Goal: Transaction & Acquisition: Purchase product/service

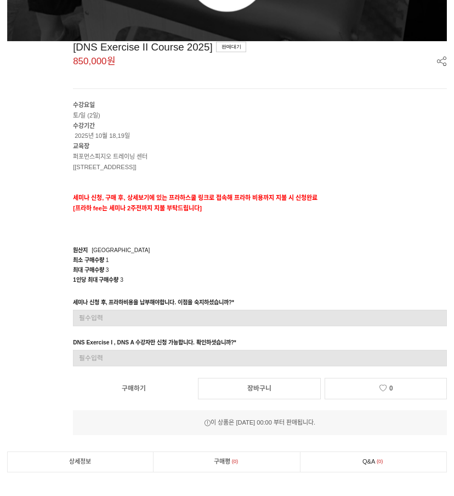
click at [203, 245] on div "원산지 [GEOGRAPHIC_DATA]" at bounding box center [260, 250] width 374 height 10
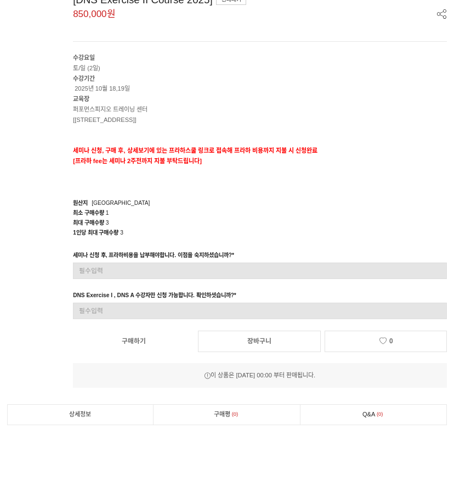
scroll to position [499, 0]
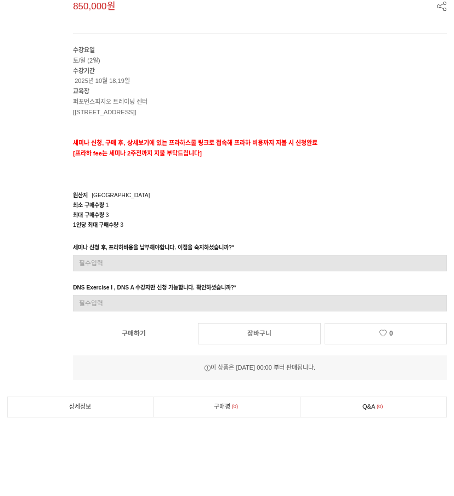
click at [243, 220] on div "1인당 최대 구매수량 3" at bounding box center [260, 225] width 374 height 10
click at [333, 195] on div "원산지 [GEOGRAPHIC_DATA]" at bounding box center [260, 195] width 374 height 10
click at [141, 341] on link "구매하기" at bounding box center [134, 333] width 122 height 20
click at [228, 231] on div "[DNS Exercise II Course 2025] 판매대기 850,000원 수강요일 토/일 (2일) 수강기간 2025년 10월 18,19일…" at bounding box center [227, 183] width 441 height 394
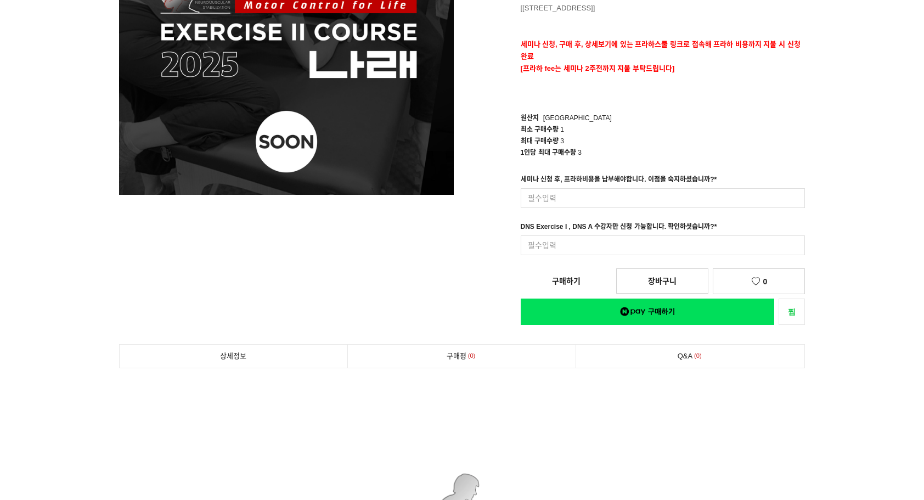
scroll to position [165, 0]
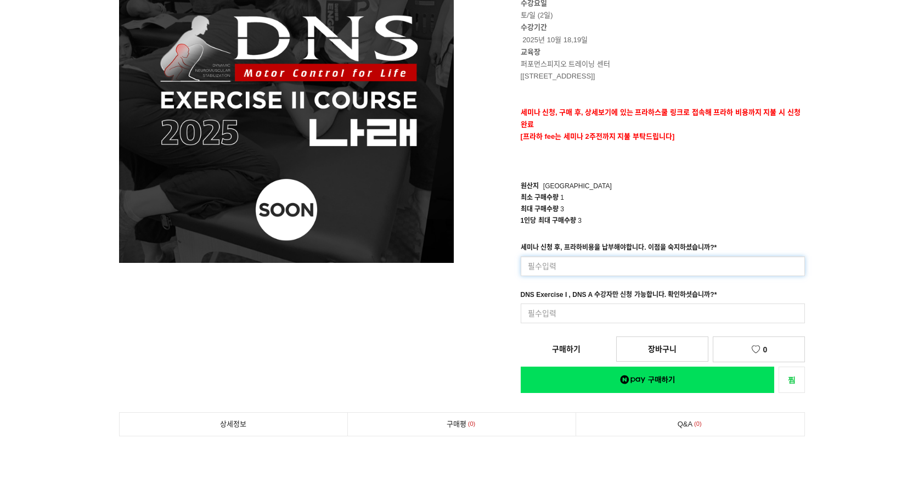
click at [454, 262] on input at bounding box center [663, 266] width 285 height 20
type input "ㄴ"
type input "네"
click at [454, 349] on div "[DNS Exercise II Course 2025] 850,000원 수강요일 토/일 (2일) 수강기간 2025년 10월 18,19일 교육장 …" at bounding box center [637, 160] width 335 height 465
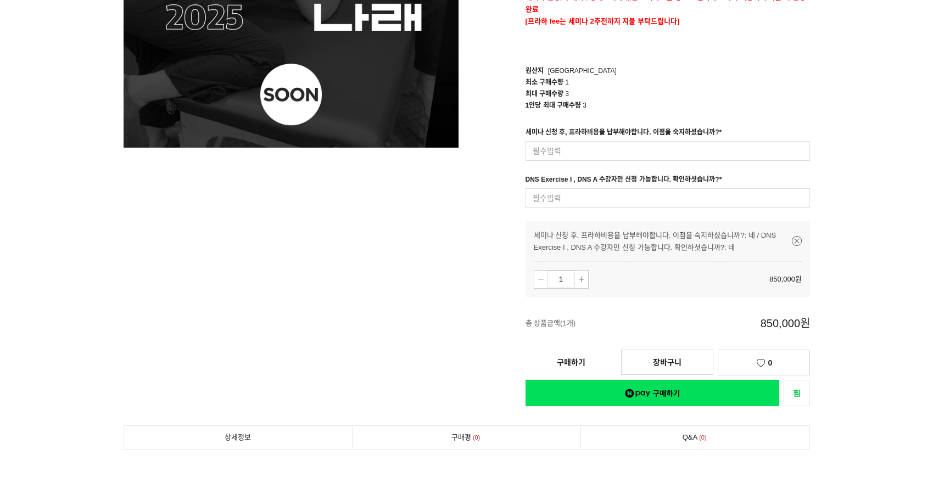
scroll to position [329, 0]
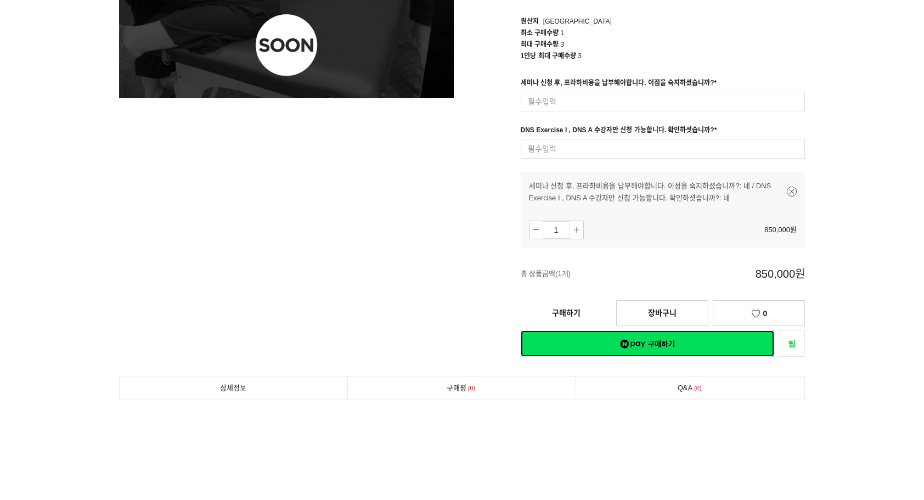
click at [454, 343] on link "네이버페이 구매하기" at bounding box center [648, 343] width 254 height 26
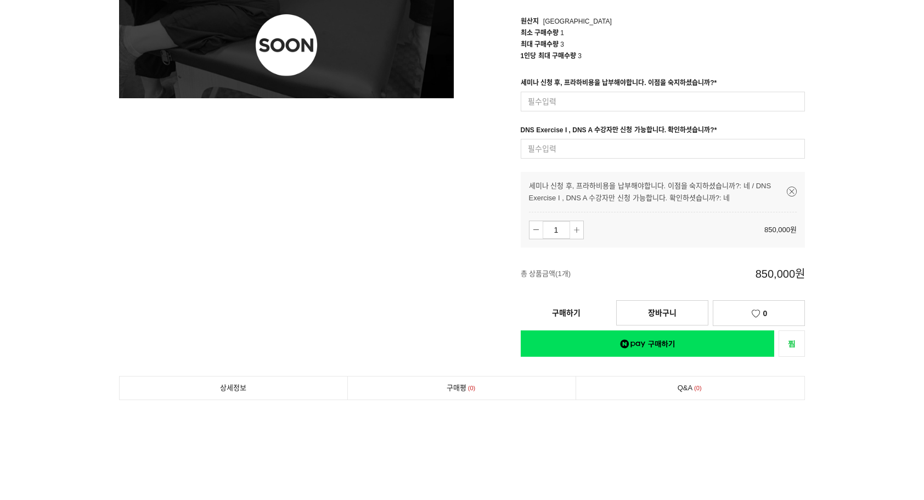
click at [454, 307] on link "구매하기" at bounding box center [566, 313] width 91 height 24
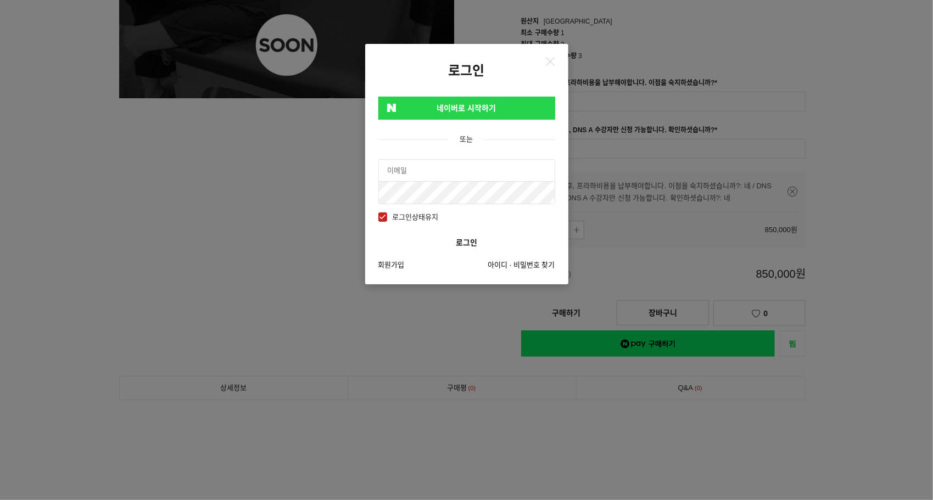
click at [454, 113] on link "네이버로 시작하기" at bounding box center [466, 108] width 177 height 23
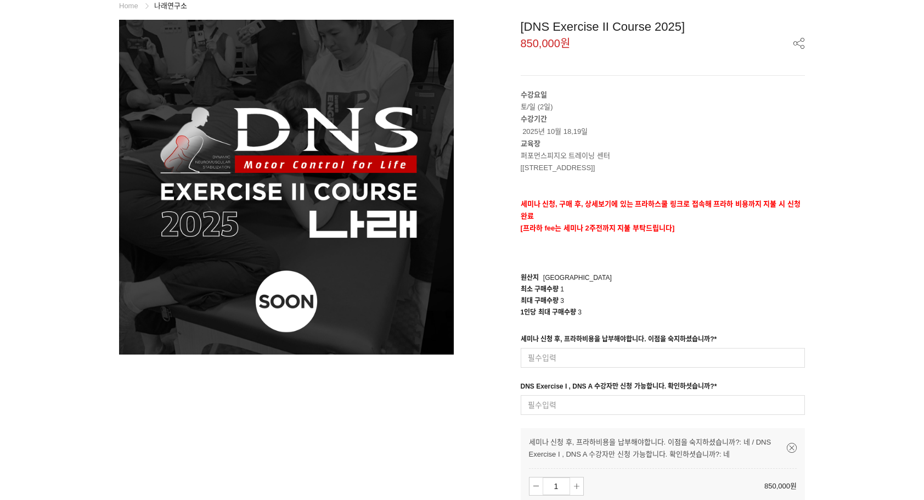
scroll to position [110, 0]
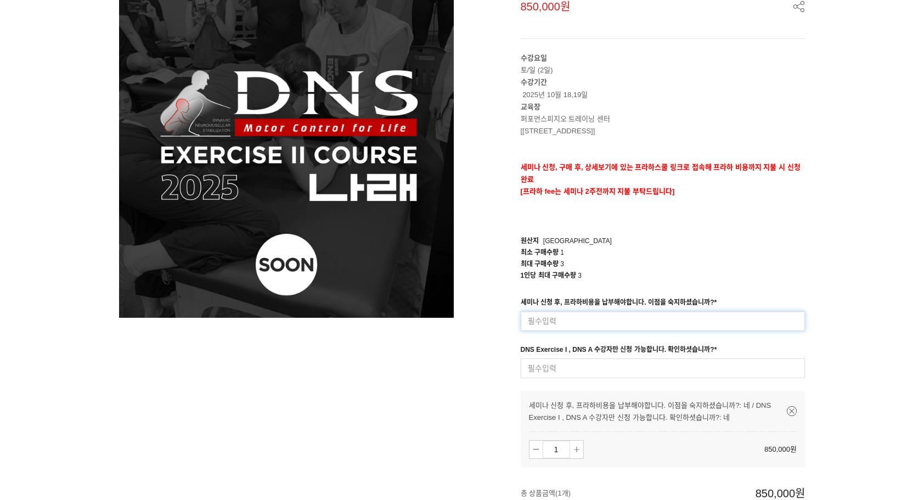
click at [599, 312] on input at bounding box center [663, 321] width 285 height 20
type input "네"
click at [589, 367] on input at bounding box center [663, 368] width 285 height 20
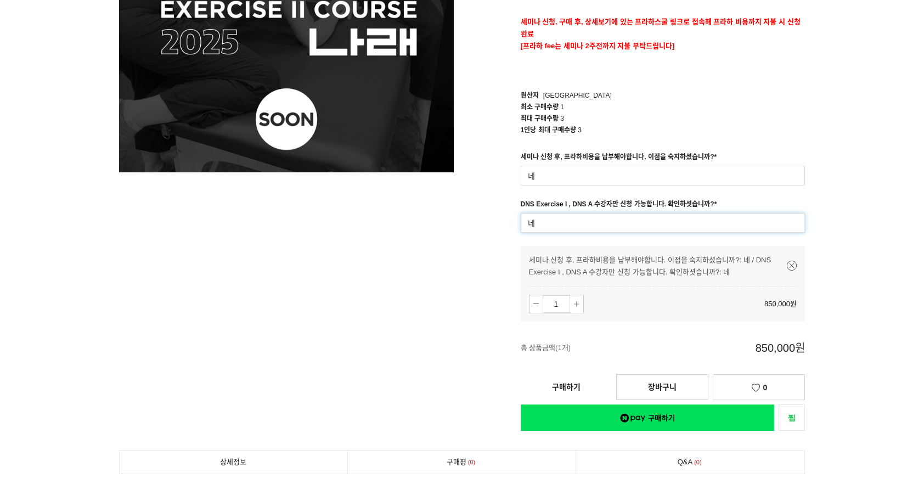
scroll to position [274, 0]
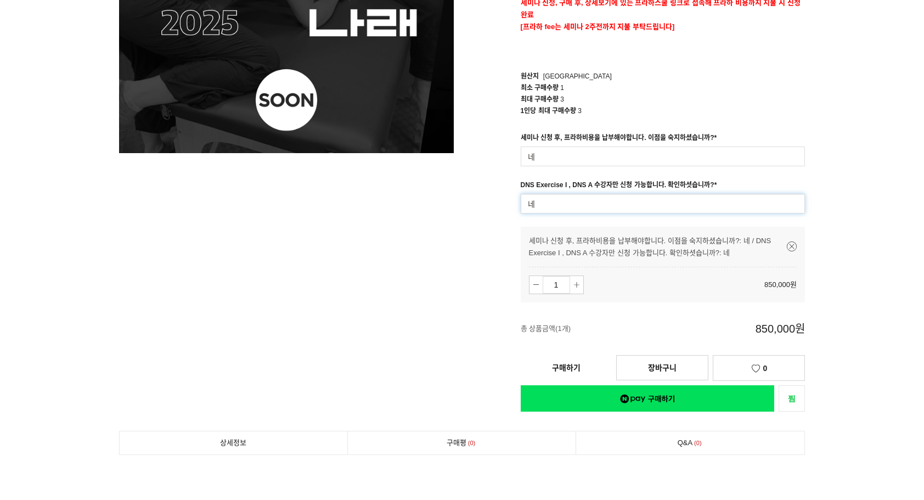
type input "네"
click at [658, 399] on link "네이버페이 구매하기" at bounding box center [648, 398] width 254 height 26
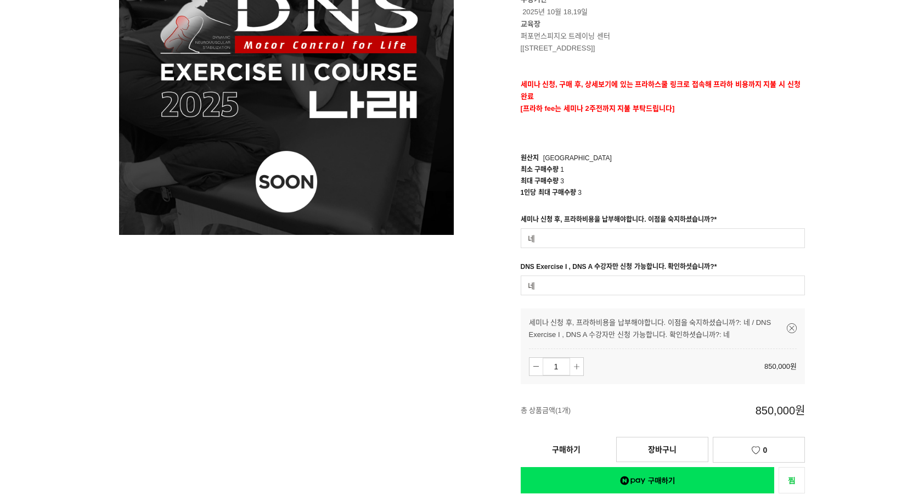
scroll to position [329, 0]
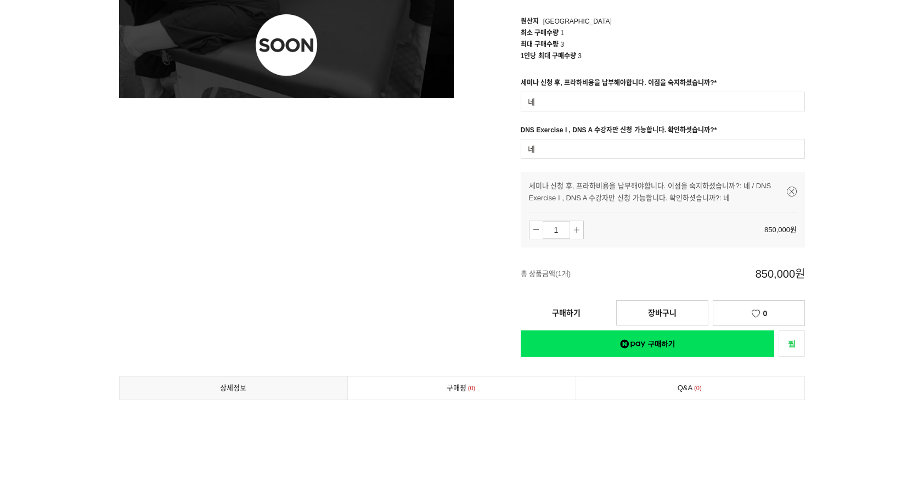
click at [571, 311] on link "구매하기" at bounding box center [566, 313] width 91 height 24
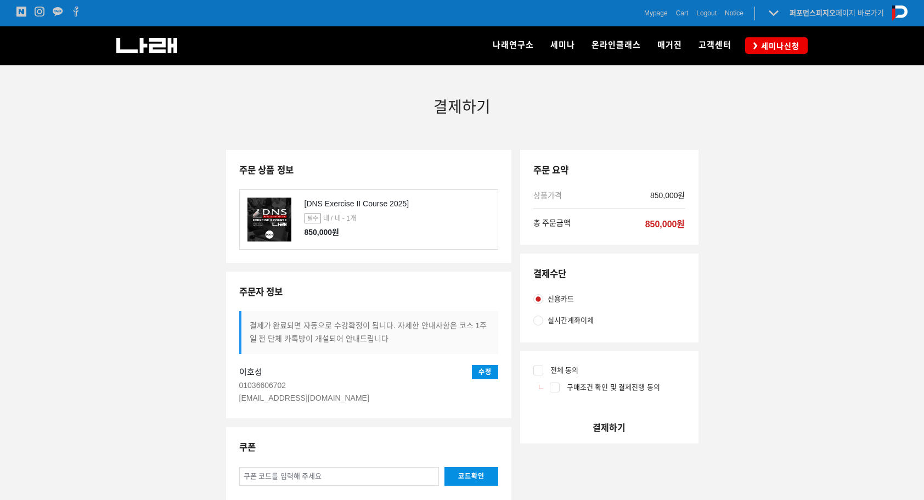
click at [543, 319] on div "실시간계좌이체" at bounding box center [568, 321] width 50 height 12
click at [543, 319] on input "실시간계좌이체" at bounding box center [539, 321] width 10 height 10
radio input "true"
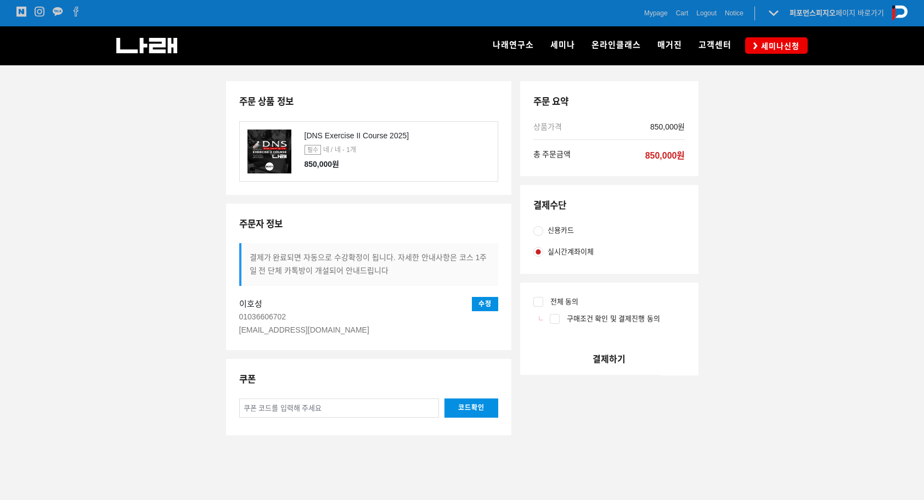
scroll to position [165, 0]
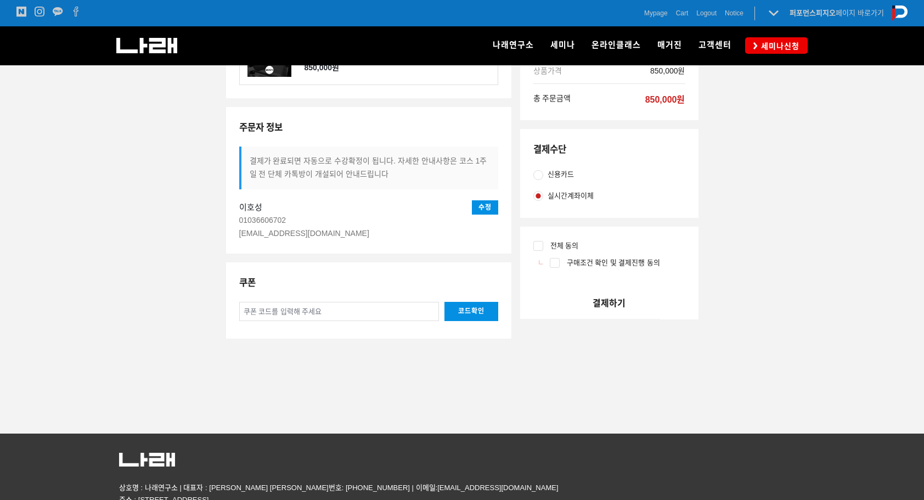
click at [541, 248] on input "전체 동의" at bounding box center [539, 246] width 10 height 10
checkbox input "true"
click at [603, 299] on button "결제하기" at bounding box center [609, 303] width 178 height 31
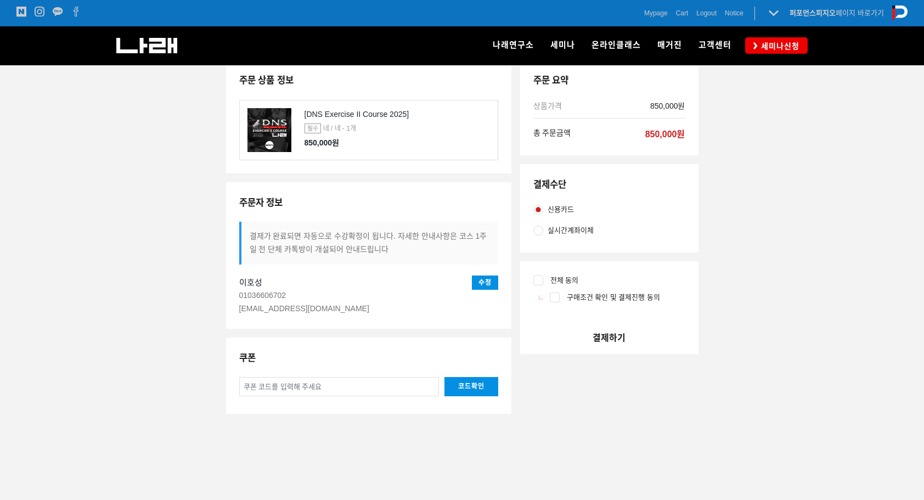
scroll to position [165, 0]
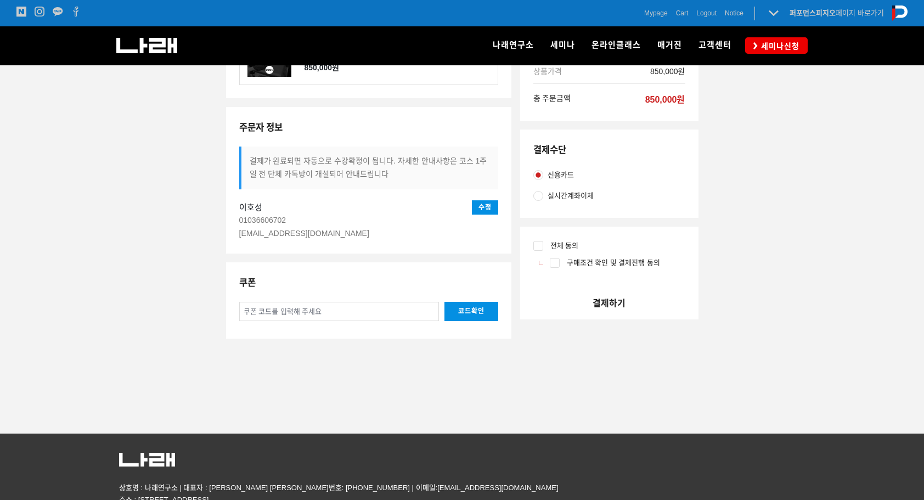
click at [540, 243] on input "전체 동의" at bounding box center [539, 246] width 10 height 10
checkbox input "true"
click at [608, 294] on button "결제하기" at bounding box center [609, 303] width 178 height 31
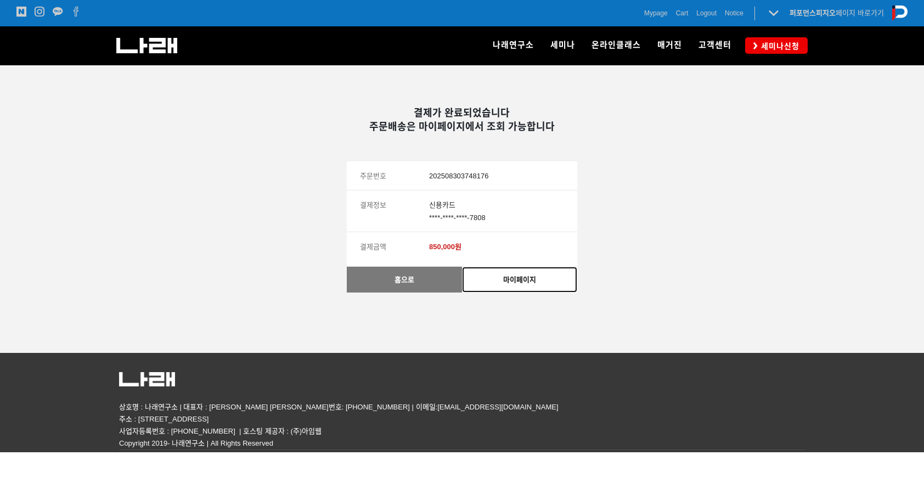
click at [519, 282] on link "마이페이지" at bounding box center [519, 280] width 115 height 26
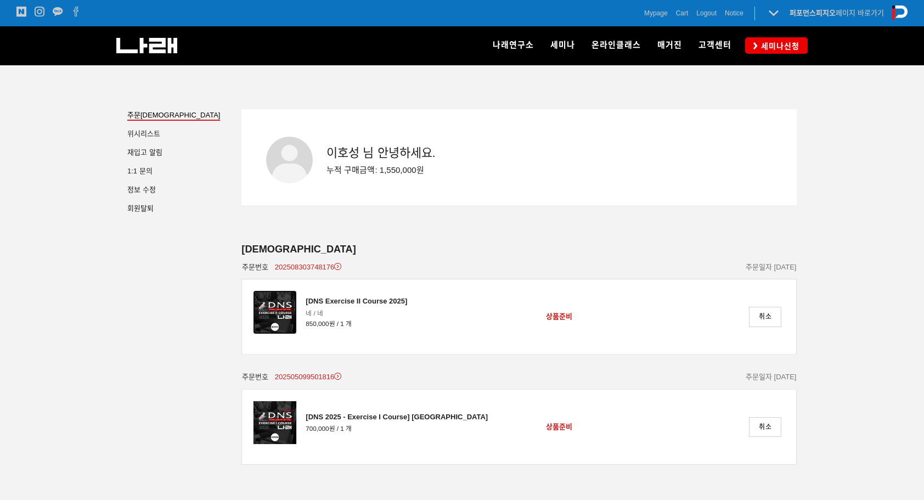
click at [268, 312] on img at bounding box center [275, 312] width 44 height 44
